Goal: Transaction & Acquisition: Purchase product/service

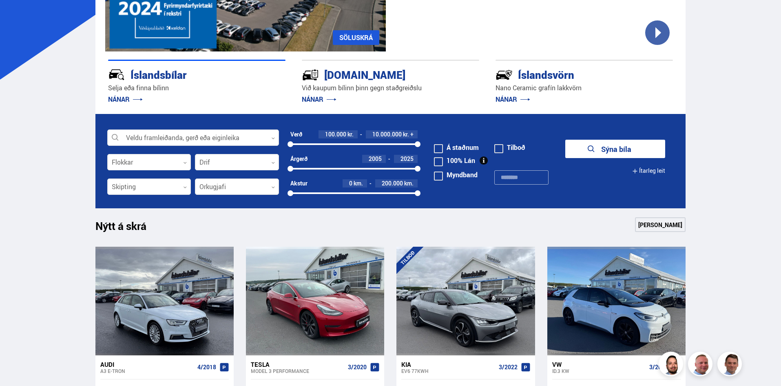
scroll to position [163, 0]
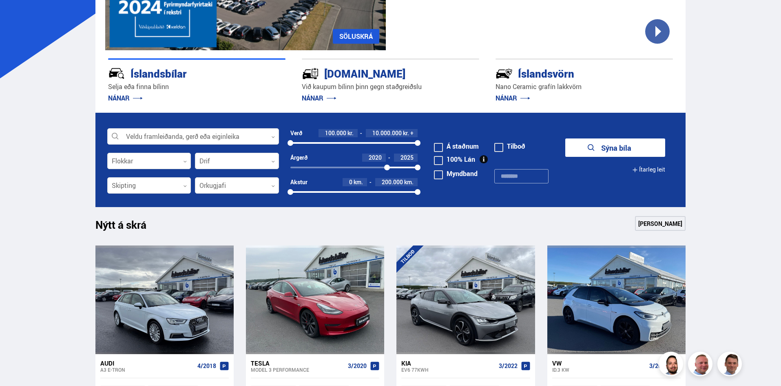
drag, startPoint x: 290, startPoint y: 166, endPoint x: 387, endPoint y: 167, distance: 97.1
click at [387, 167] on div at bounding box center [387, 167] width 6 height 6
drag, startPoint x: 417, startPoint y: 140, endPoint x: 328, endPoint y: 142, distance: 89.4
click at [328, 142] on div at bounding box center [328, 143] width 6 height 6
click at [301, 140] on div "100000 3000000" at bounding box center [354, 142] width 128 height 7
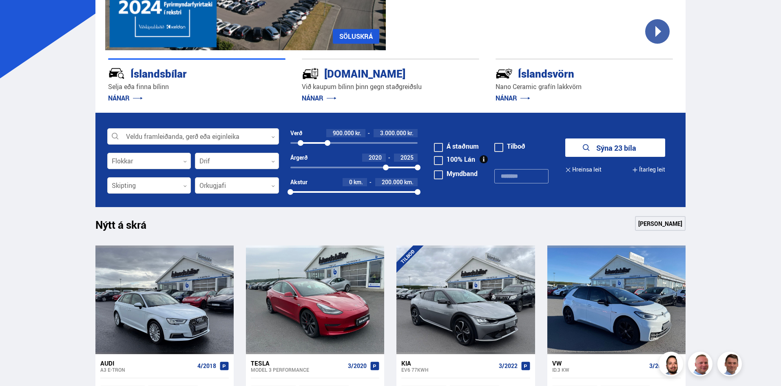
click at [441, 157] on span at bounding box center [438, 160] width 9 height 9
click at [441, 144] on span at bounding box center [438, 147] width 9 height 9
drag, startPoint x: 605, startPoint y: 146, endPoint x: 581, endPoint y: 150, distance: 23.5
click at [605, 146] on button "Sýna 6 bíla" at bounding box center [615, 147] width 100 height 18
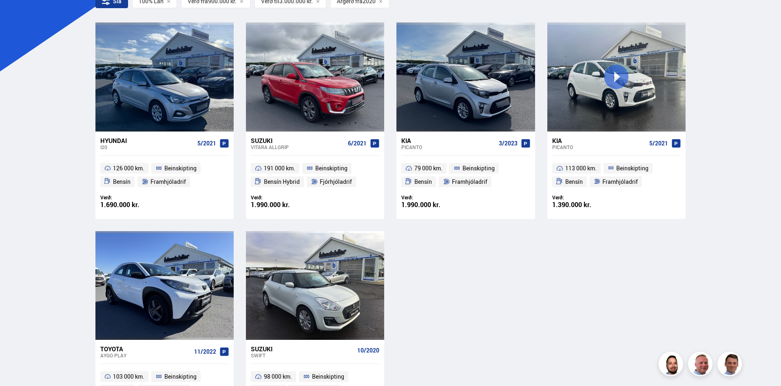
scroll to position [245, 0]
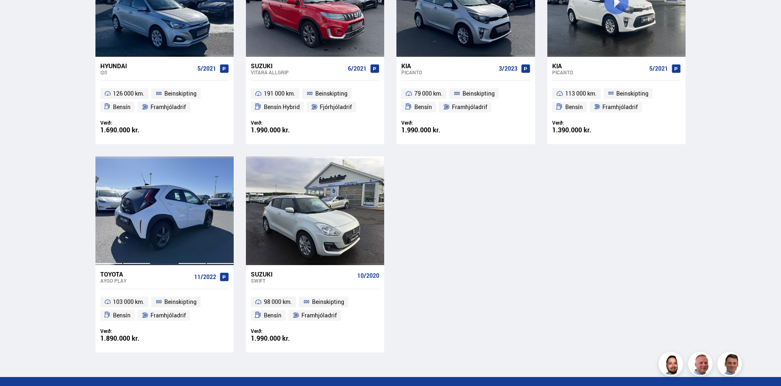
click at [170, 217] on div at bounding box center [165, 210] width 28 height 109
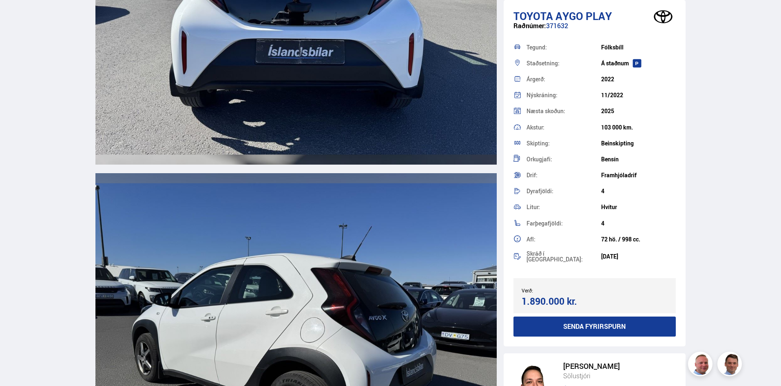
scroll to position [2081, 0]
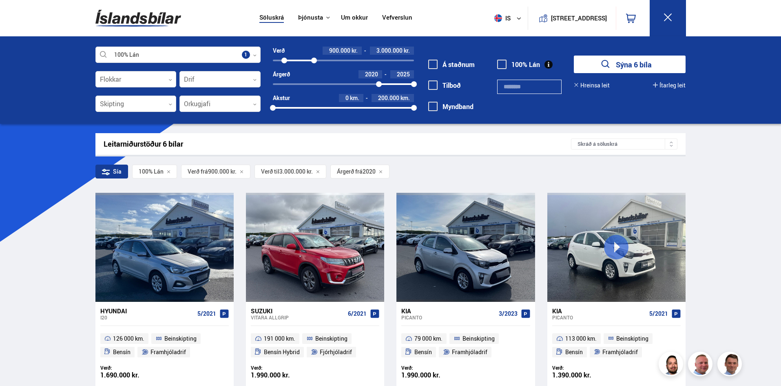
click at [501, 60] on span at bounding box center [501, 64] width 9 height 9
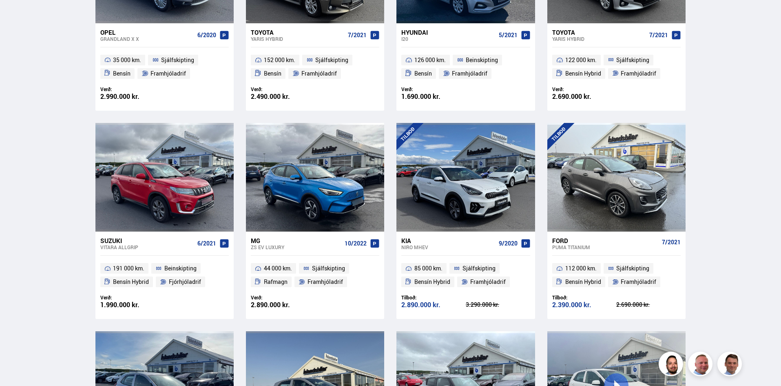
scroll to position [490, 0]
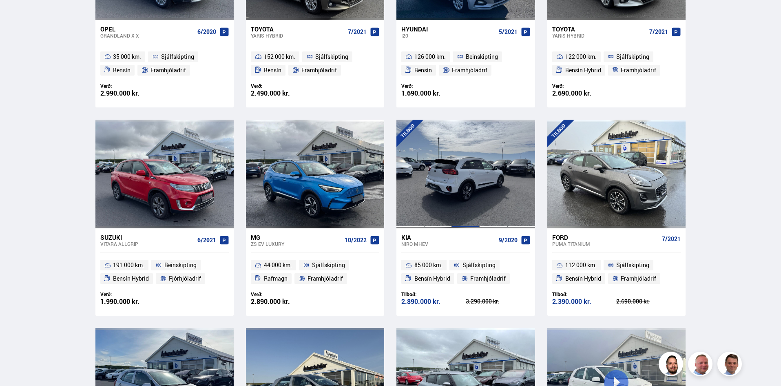
click at [476, 189] on div at bounding box center [466, 174] width 28 height 109
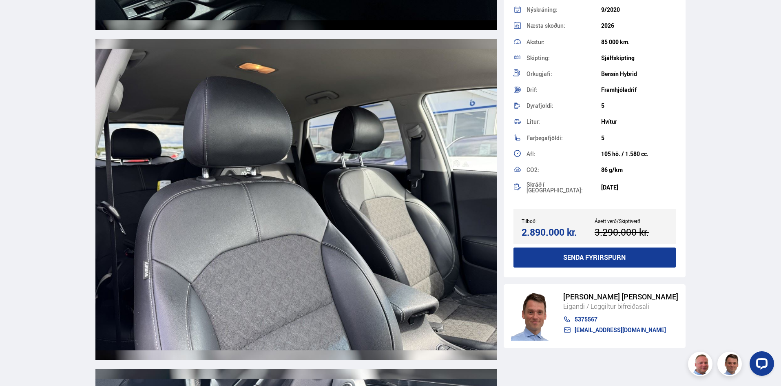
scroll to position [5916, 0]
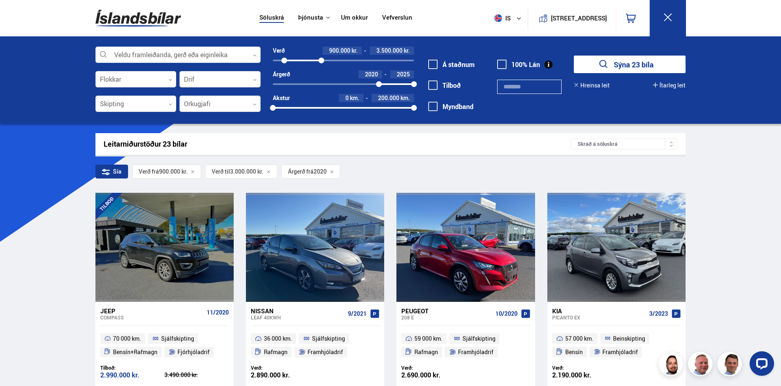
drag, startPoint x: 312, startPoint y: 58, endPoint x: 322, endPoint y: 61, distance: 9.8
click at [322, 61] on div at bounding box center [322, 61] width 6 height 6
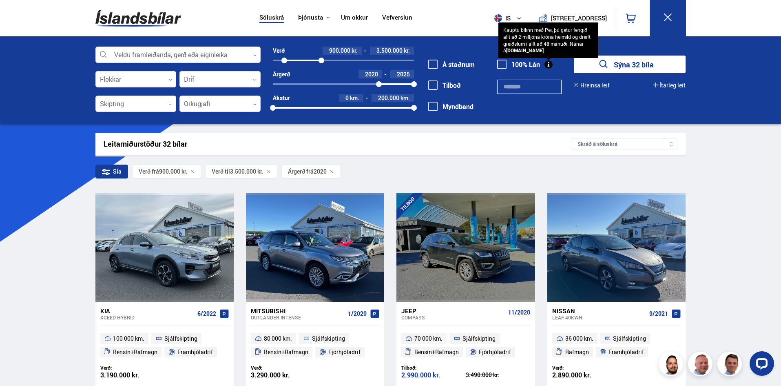
click at [501, 66] on span at bounding box center [501, 64] width 9 height 9
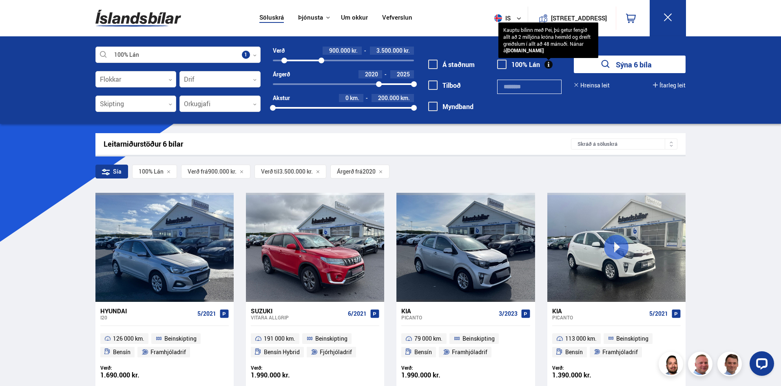
click at [501, 66] on span at bounding box center [501, 64] width 9 height 9
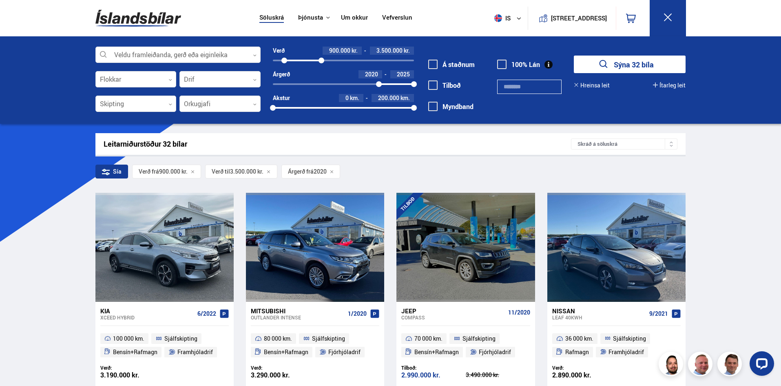
click at [613, 66] on button "Sýna 32 bíla" at bounding box center [630, 64] width 112 height 18
drag, startPoint x: 322, startPoint y: 60, endPoint x: 318, endPoint y: 64, distance: 6.1
click at [318, 64] on div "Verð 900.000 kr. 3.300.000 kr. 900000 3277800 Árgerð 2020 2025 2020 2025 Akstur…" at bounding box center [337, 82] width 153 height 71
drag, startPoint x: 283, startPoint y: 57, endPoint x: 296, endPoint y: 59, distance: 13.7
click at [296, 59] on div "900000 3300000" at bounding box center [343, 60] width 141 height 7
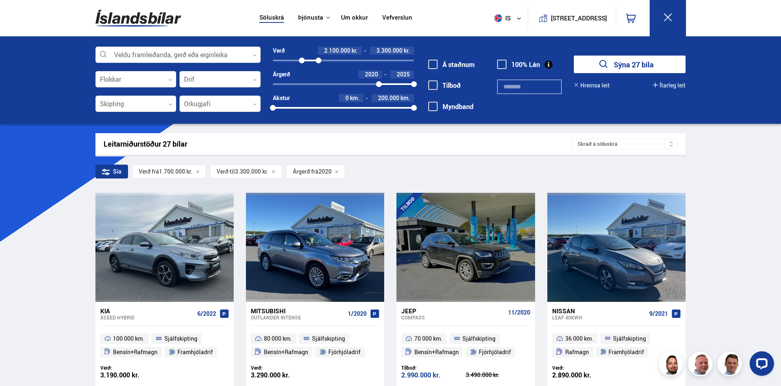
drag, startPoint x: 294, startPoint y: 59, endPoint x: 302, endPoint y: 60, distance: 7.8
click at [302, 60] on div at bounding box center [302, 61] width 6 height 6
click at [630, 60] on button "Sýna 23 bíla" at bounding box center [630, 64] width 112 height 18
click at [502, 62] on span at bounding box center [501, 64] width 9 height 9
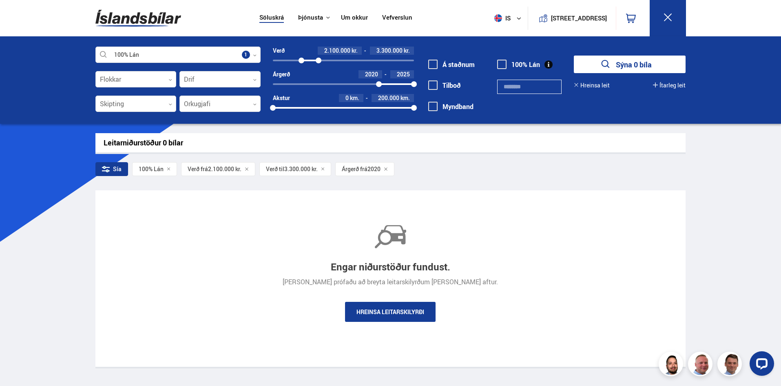
click at [502, 62] on span at bounding box center [501, 64] width 9 height 9
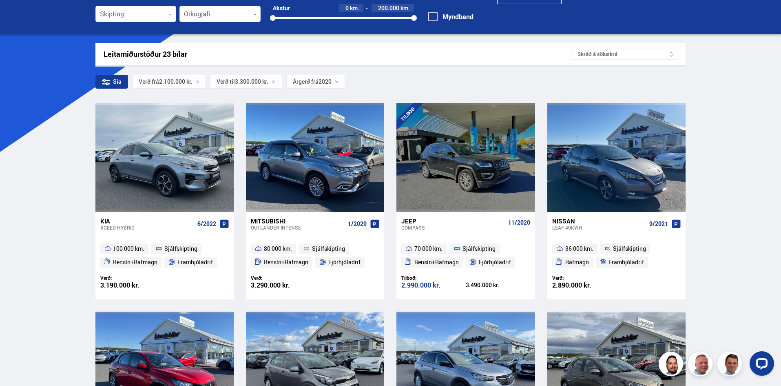
scroll to position [163, 0]
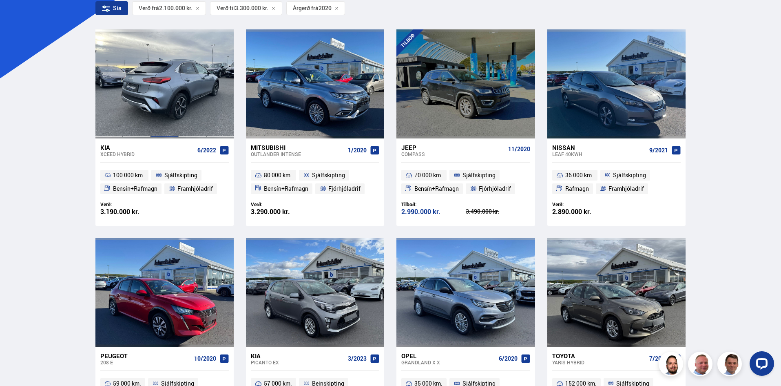
click at [157, 95] on div at bounding box center [165, 83] width 28 height 109
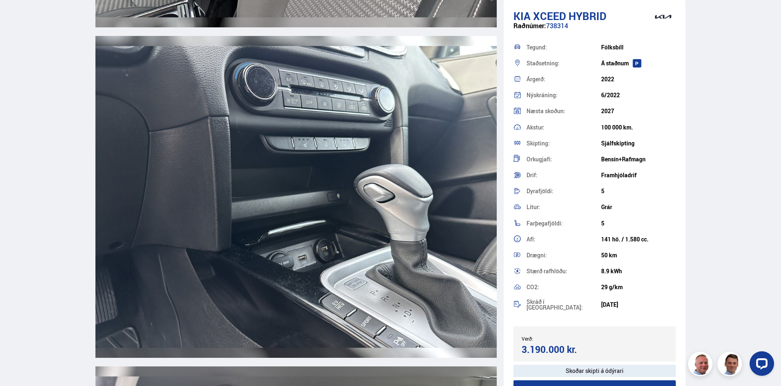
scroll to position [4733, 0]
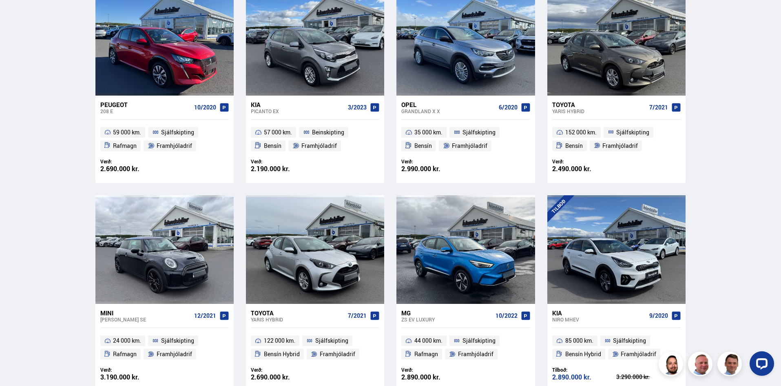
scroll to position [577, 0]
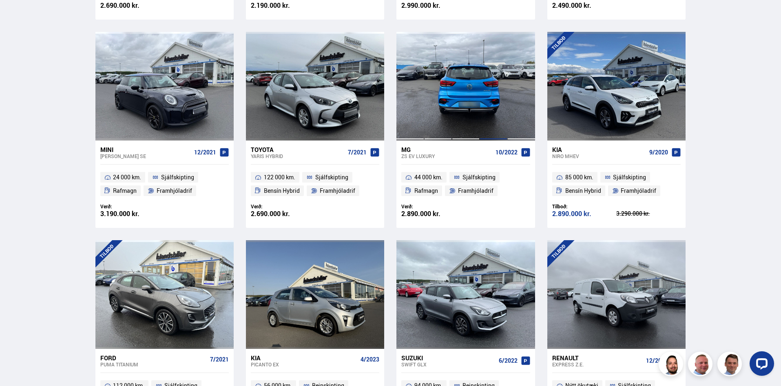
click at [488, 109] on div at bounding box center [494, 86] width 28 height 109
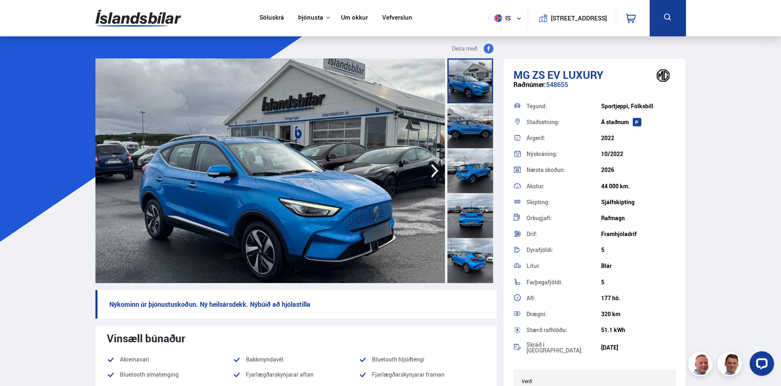
click at [432, 167] on icon "button" at bounding box center [435, 171] width 16 height 20
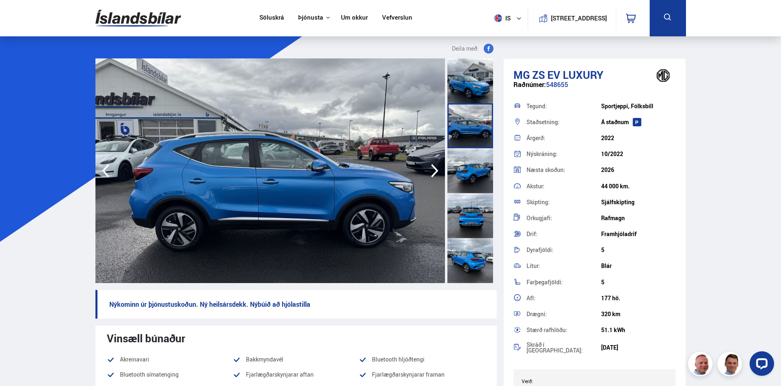
click at [432, 167] on icon "button" at bounding box center [435, 171] width 16 height 20
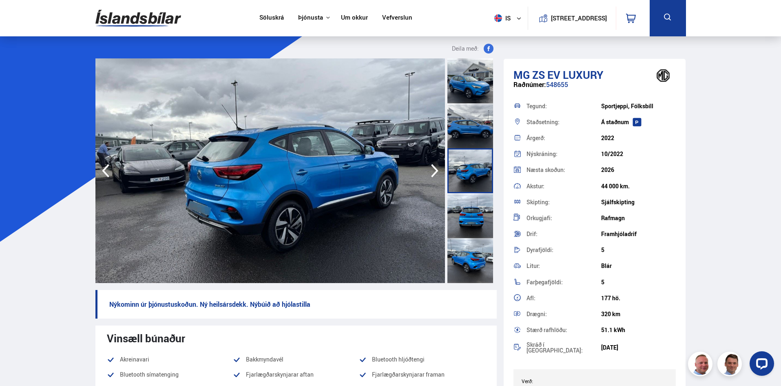
click at [432, 167] on icon "button" at bounding box center [435, 171] width 16 height 20
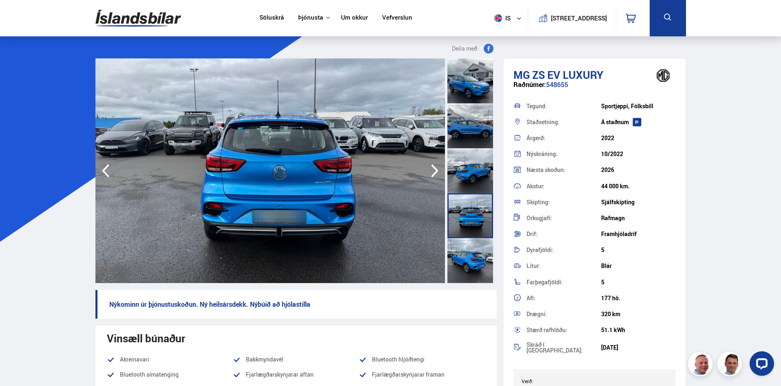
click at [432, 167] on icon "button" at bounding box center [435, 171] width 16 height 20
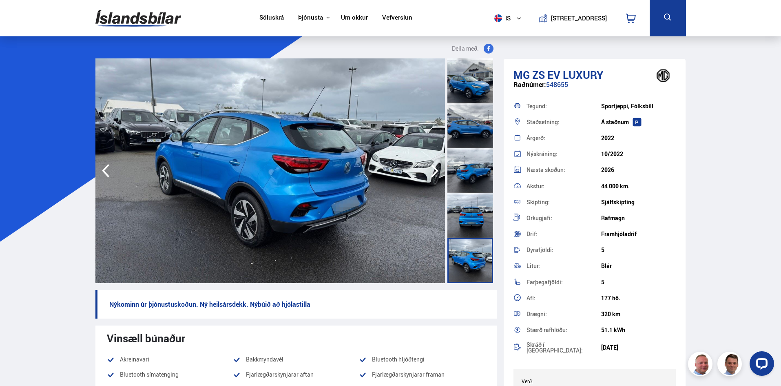
click at [432, 167] on icon "button" at bounding box center [435, 171] width 16 height 20
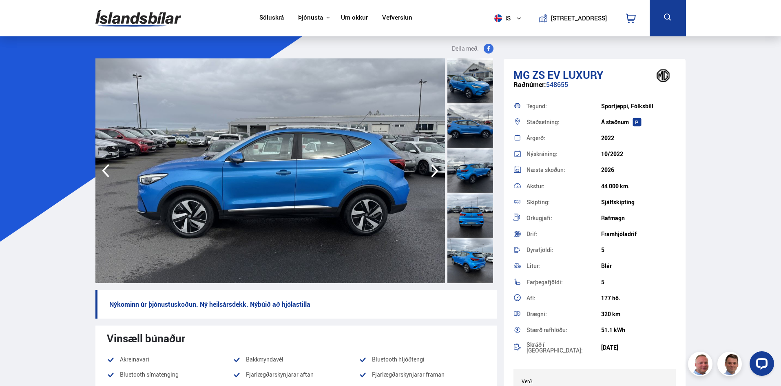
click at [432, 167] on icon "button" at bounding box center [435, 171] width 16 height 20
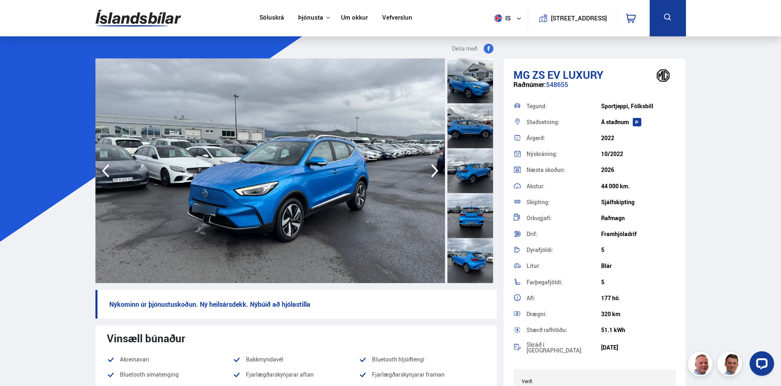
click at [432, 167] on icon "button" at bounding box center [435, 171] width 16 height 20
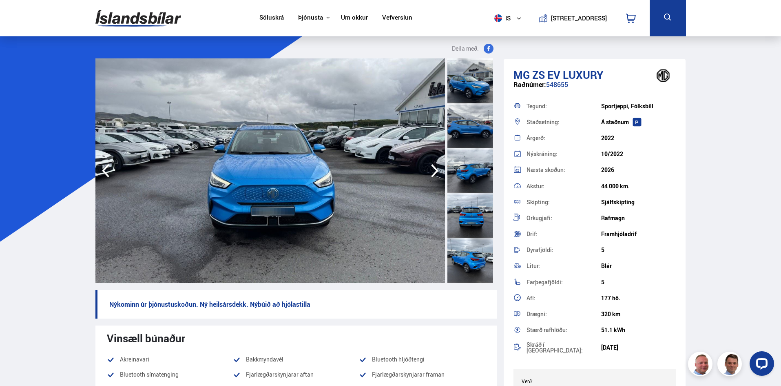
click at [432, 167] on icon "button" at bounding box center [435, 171] width 16 height 20
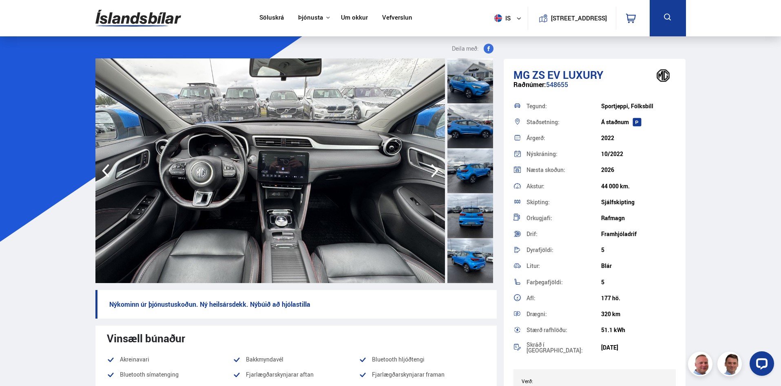
click at [432, 167] on icon "button" at bounding box center [435, 171] width 16 height 20
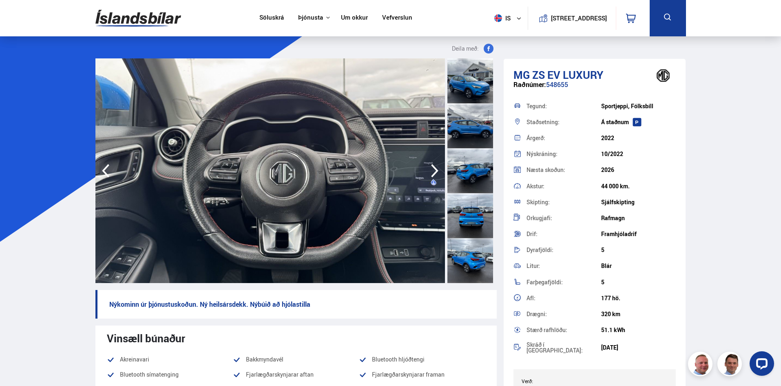
click at [432, 167] on icon "button" at bounding box center [435, 171] width 16 height 20
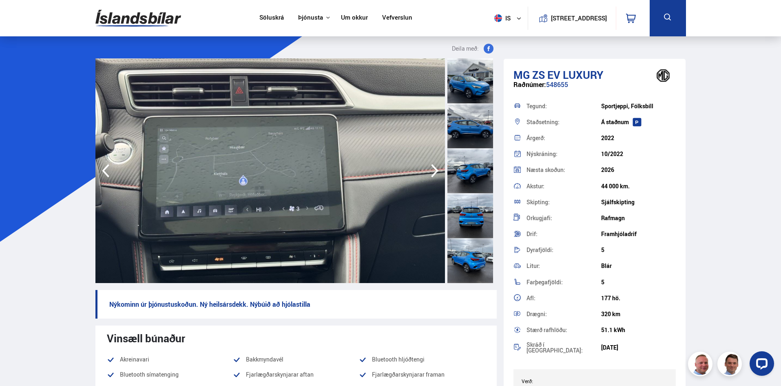
click at [432, 167] on icon "button" at bounding box center [435, 171] width 16 height 20
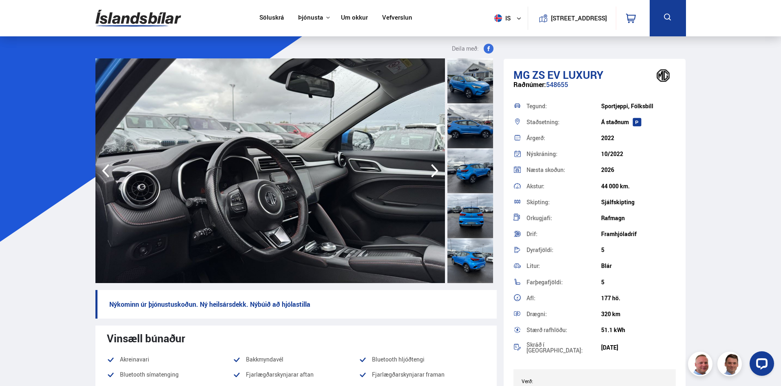
click at [432, 167] on icon "button" at bounding box center [435, 171] width 16 height 20
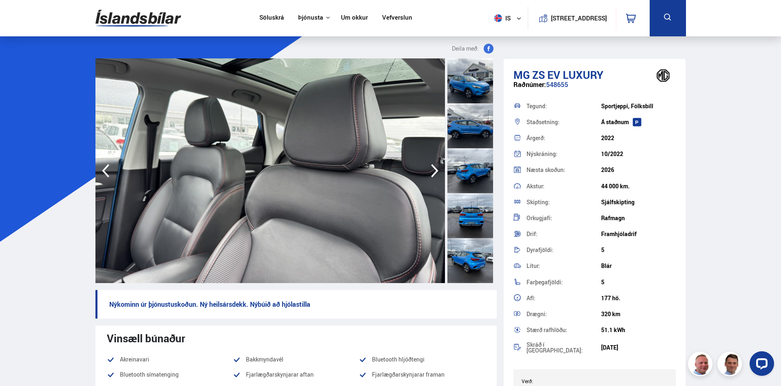
click at [432, 167] on icon "button" at bounding box center [435, 171] width 16 height 20
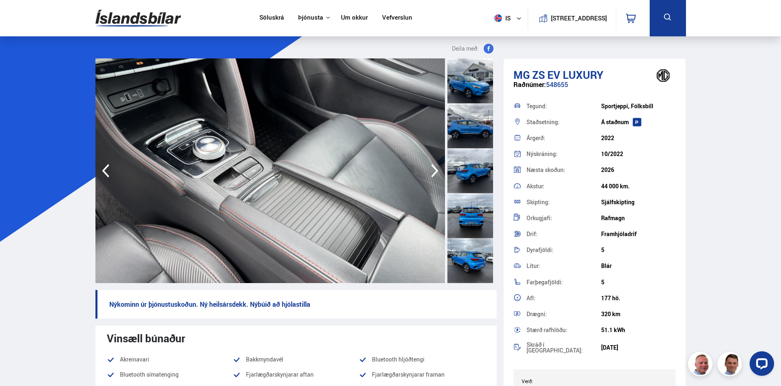
click at [432, 167] on icon "button" at bounding box center [435, 171] width 16 height 20
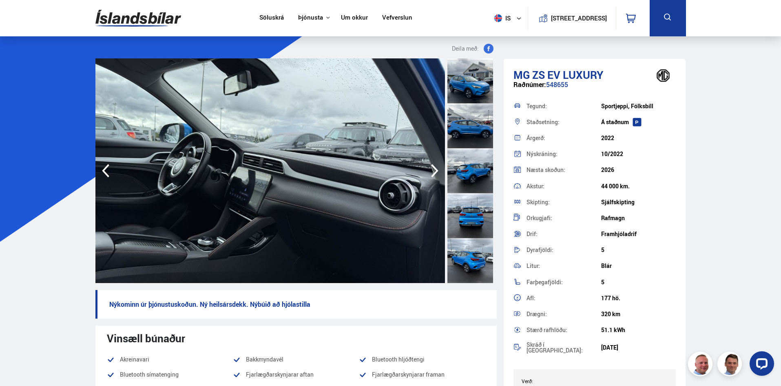
click at [432, 167] on icon "button" at bounding box center [435, 171] width 16 height 20
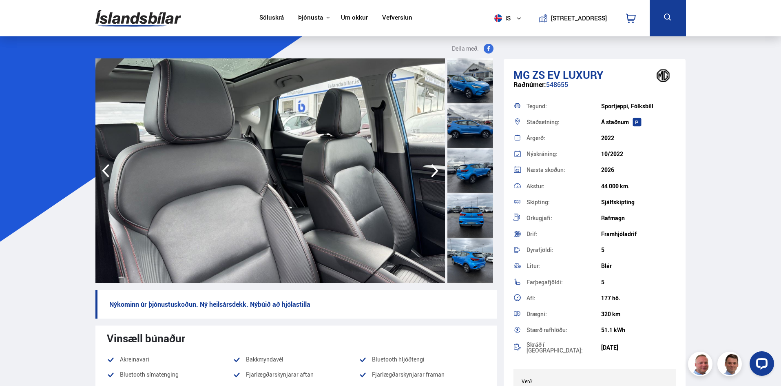
click at [432, 167] on icon "button" at bounding box center [435, 171] width 16 height 20
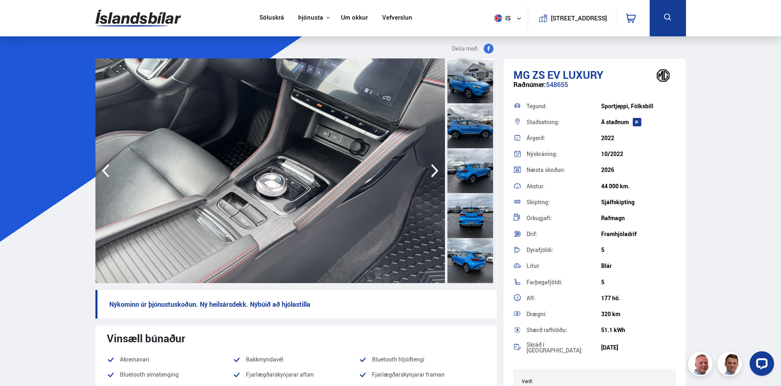
click at [432, 167] on icon "button" at bounding box center [435, 171] width 16 height 20
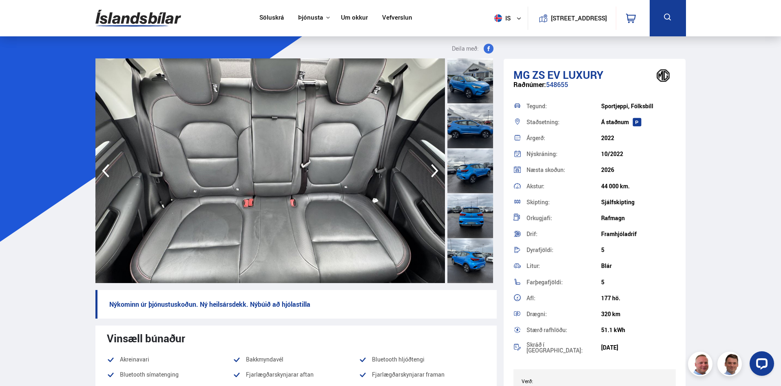
click at [432, 167] on icon "button" at bounding box center [435, 171] width 16 height 20
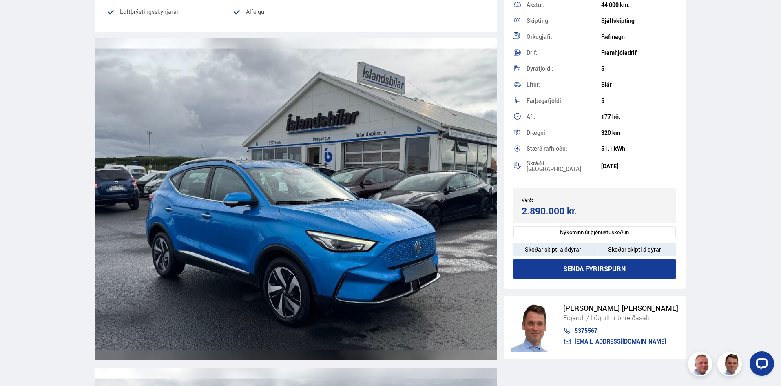
scroll to position [134, 0]
